Goal: Task Accomplishment & Management: Manage account settings

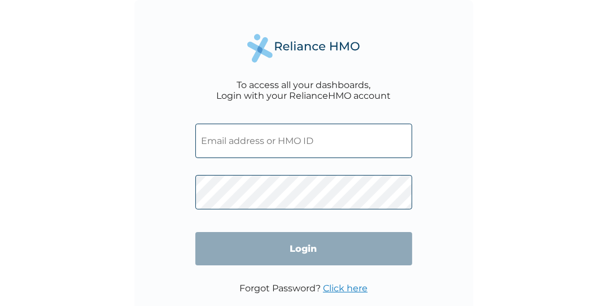
click at [311, 151] on input "text" at bounding box center [303, 141] width 217 height 34
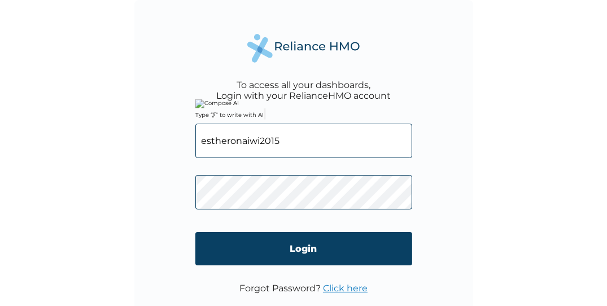
click at [261, 141] on input "estheronaiwi2015" at bounding box center [303, 141] width 217 height 34
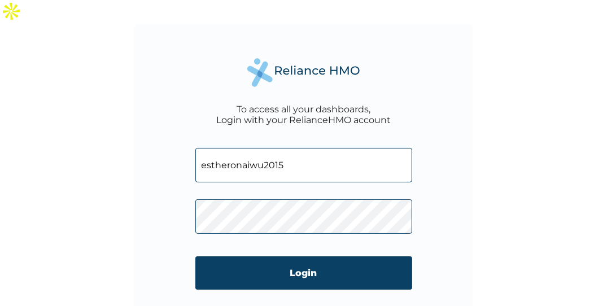
click at [348, 148] on input "estheronaiwu2015" at bounding box center [303, 165] width 217 height 34
type input "[EMAIL_ADDRESS][DOMAIN_NAME]"
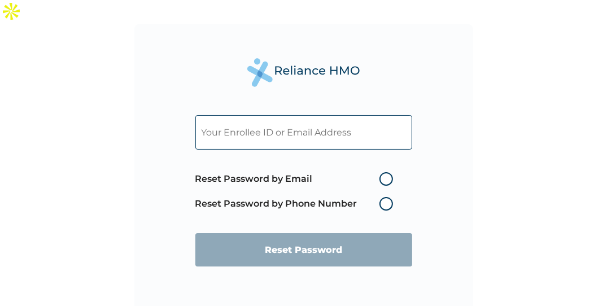
click at [387, 172] on label "Reset Password by Email" at bounding box center [296, 179] width 203 height 14
click at [382, 170] on input "Reset Password by Email" at bounding box center [373, 179] width 18 height 18
radio input "true"
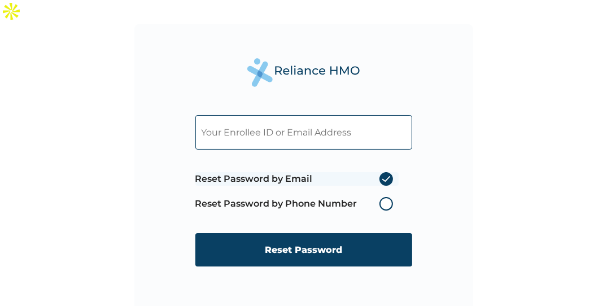
click at [320, 115] on input "text" at bounding box center [303, 132] width 217 height 34
type input "[EMAIL_ADDRESS][DOMAIN_NAME]"
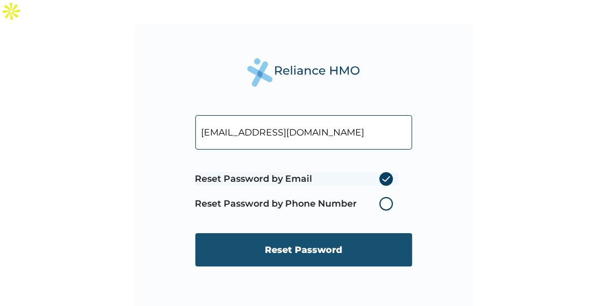
click at [302, 233] on input "Reset Password" at bounding box center [303, 249] width 217 height 33
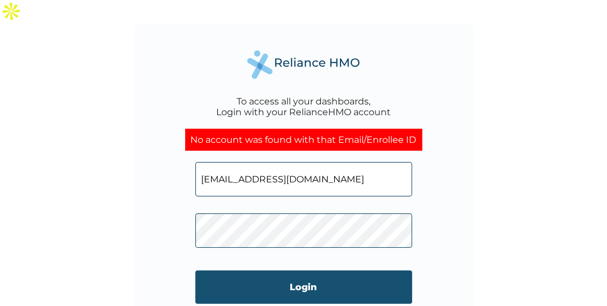
click at [349, 270] on input "Login" at bounding box center [303, 286] width 217 height 33
